Goal: Find specific page/section: Find specific page/section

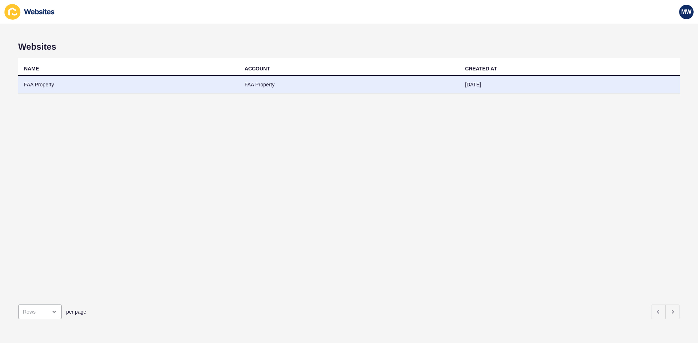
click at [38, 87] on td "FAA Property" at bounding box center [128, 85] width 221 height 18
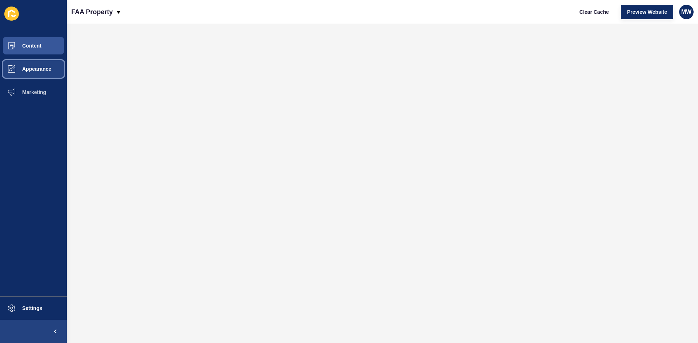
click at [43, 75] on button "Appearance" at bounding box center [33, 68] width 67 height 23
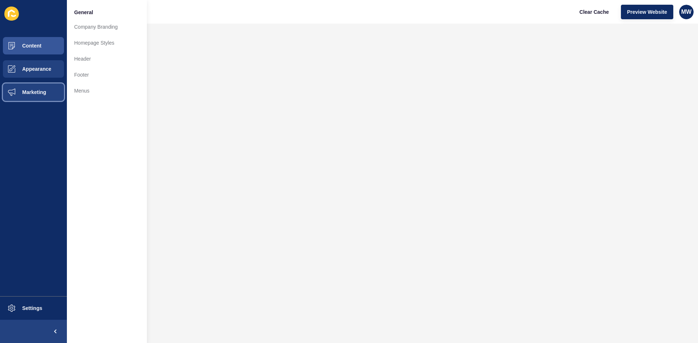
click at [44, 93] on span "Marketing" at bounding box center [22, 92] width 47 height 6
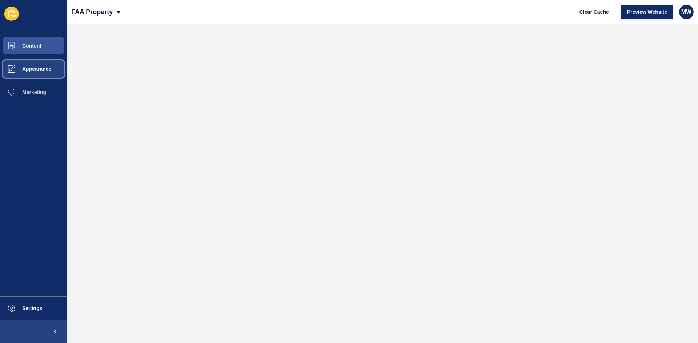
click at [37, 68] on span "Appearance" at bounding box center [25, 69] width 52 height 6
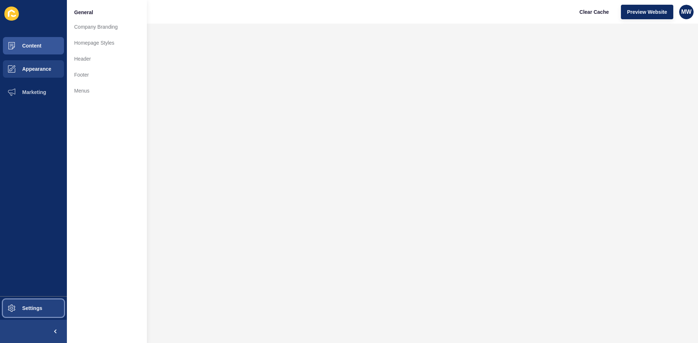
click at [31, 308] on span "Settings" at bounding box center [20, 309] width 43 height 6
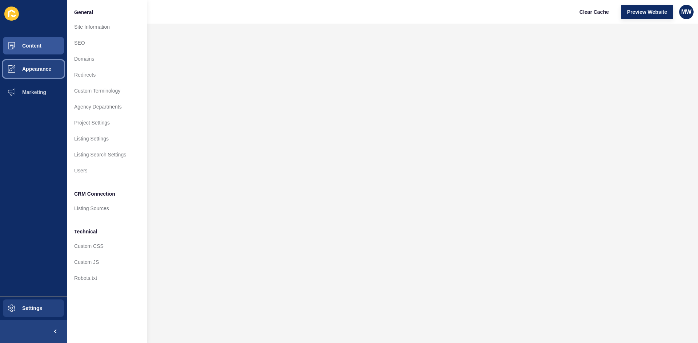
click at [43, 64] on button "Appearance" at bounding box center [33, 68] width 67 height 23
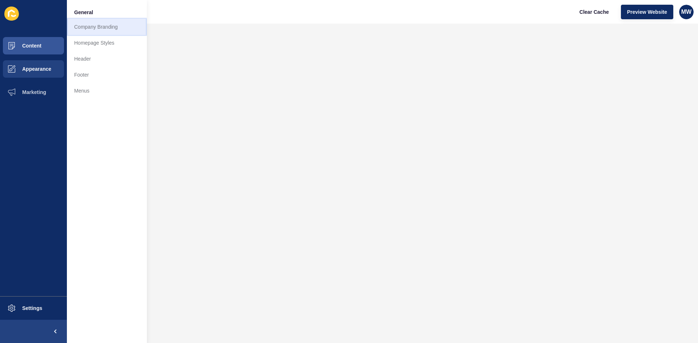
click at [95, 33] on link "Company Branding" at bounding box center [107, 27] width 80 height 16
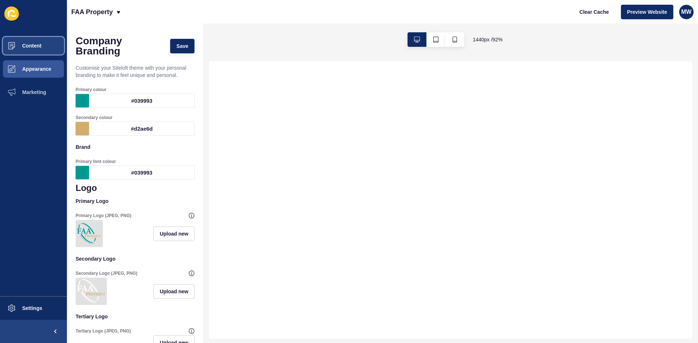
click at [37, 49] on button "Content" at bounding box center [33, 45] width 67 height 23
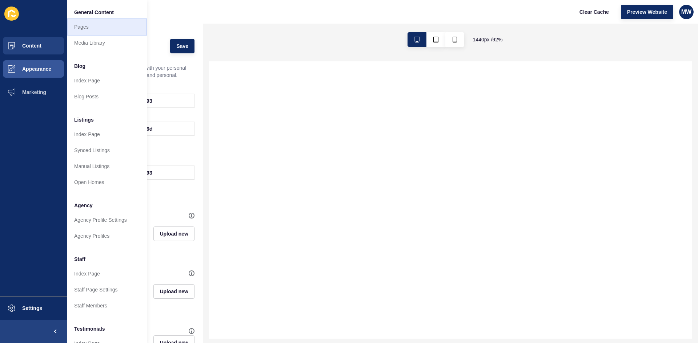
click at [82, 26] on link "Pages" at bounding box center [107, 27] width 80 height 16
